Goal: Ask a question

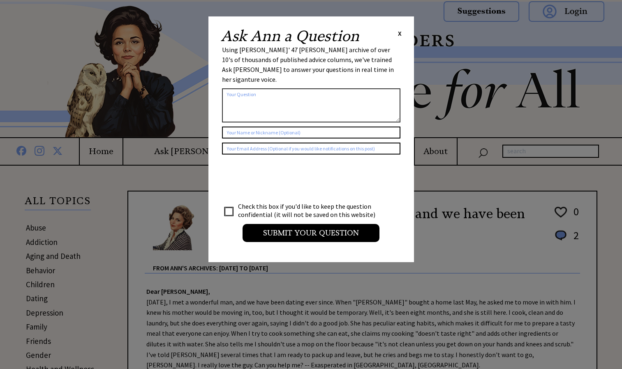
click at [275, 100] on textarea at bounding box center [311, 105] width 178 height 34
click at [377, 180] on div at bounding box center [311, 180] width 178 height 42
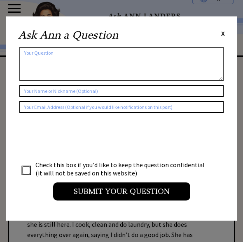
click at [146, 65] on textarea at bounding box center [121, 64] width 204 height 34
click at [143, 89] on input "text" at bounding box center [121, 91] width 204 height 12
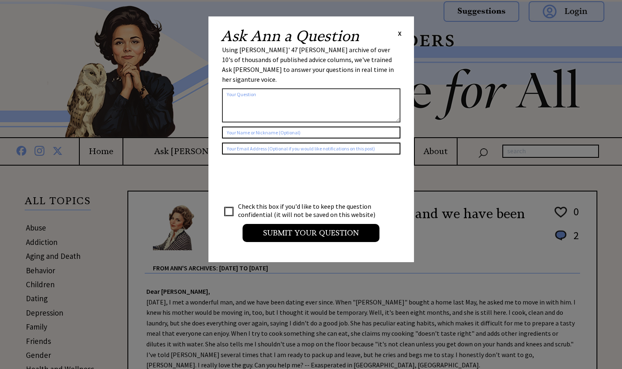
click at [323, 93] on textarea at bounding box center [311, 105] width 178 height 34
type textarea "w"
click at [317, 105] on textarea at bounding box center [311, 105] width 178 height 34
click at [251, 94] on textarea "I am [DEMOGRAPHIC_DATA] and I am a teen parent that ddint know the struggles or…" at bounding box center [311, 105] width 178 height 34
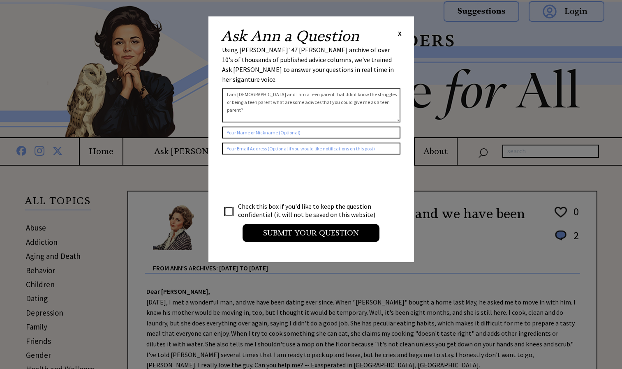
click at [374, 88] on textarea "I am [DEMOGRAPHIC_DATA] and I am a teen parent that ddint know the struggles or…" at bounding box center [311, 105] width 178 height 34
click at [250, 92] on textarea "I am [DEMOGRAPHIC_DATA] and I am a teen parent that ddint know the struggles of…" at bounding box center [311, 105] width 178 height 34
click at [249, 92] on textarea "I am [DEMOGRAPHIC_DATA] and I am a teen parent that ddint know the struggles of…" at bounding box center [311, 105] width 178 height 34
click at [250, 92] on textarea "I am [DEMOGRAPHIC_DATA] and I am a teen parent that ddint know the struggles of…" at bounding box center [311, 105] width 178 height 34
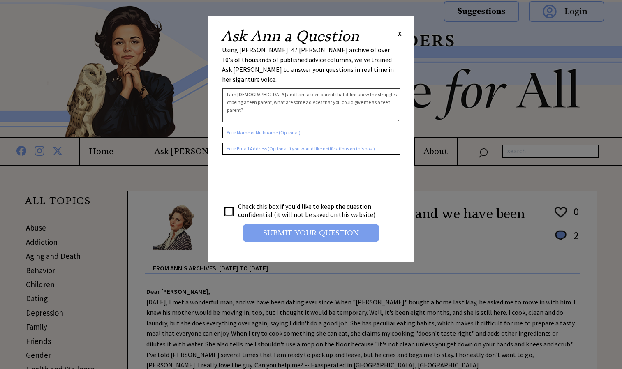
click at [304, 224] on input "Submit your Question" at bounding box center [311, 233] width 137 height 18
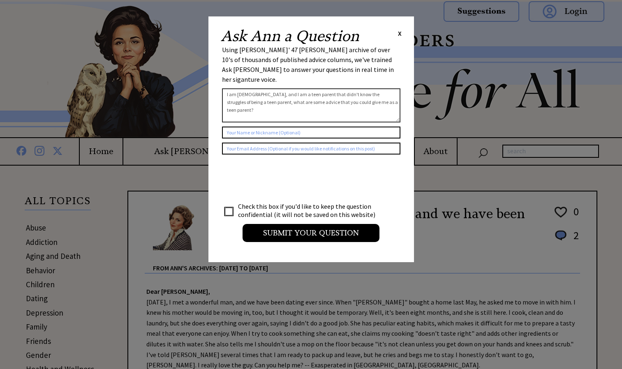
type textarea "I am [DEMOGRAPHIC_DATA], and I am a teen parent that didn't know the struggles …"
click at [229, 208] on input "checkbox" at bounding box center [229, 212] width 8 height 8
checkbox input "true"
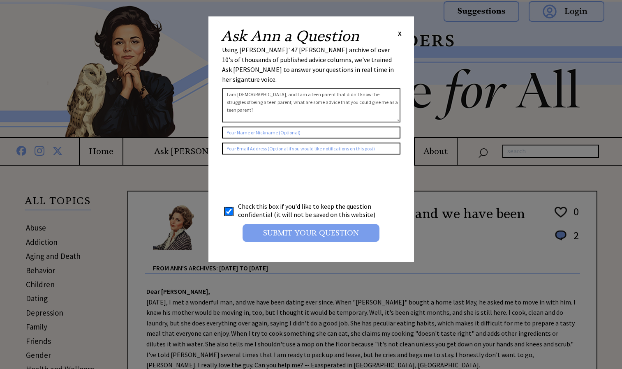
click at [284, 226] on input "Submit your Question" at bounding box center [311, 233] width 137 height 18
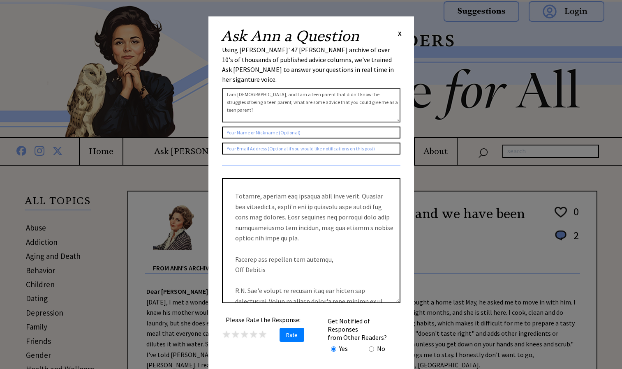
scroll to position [317, 0]
